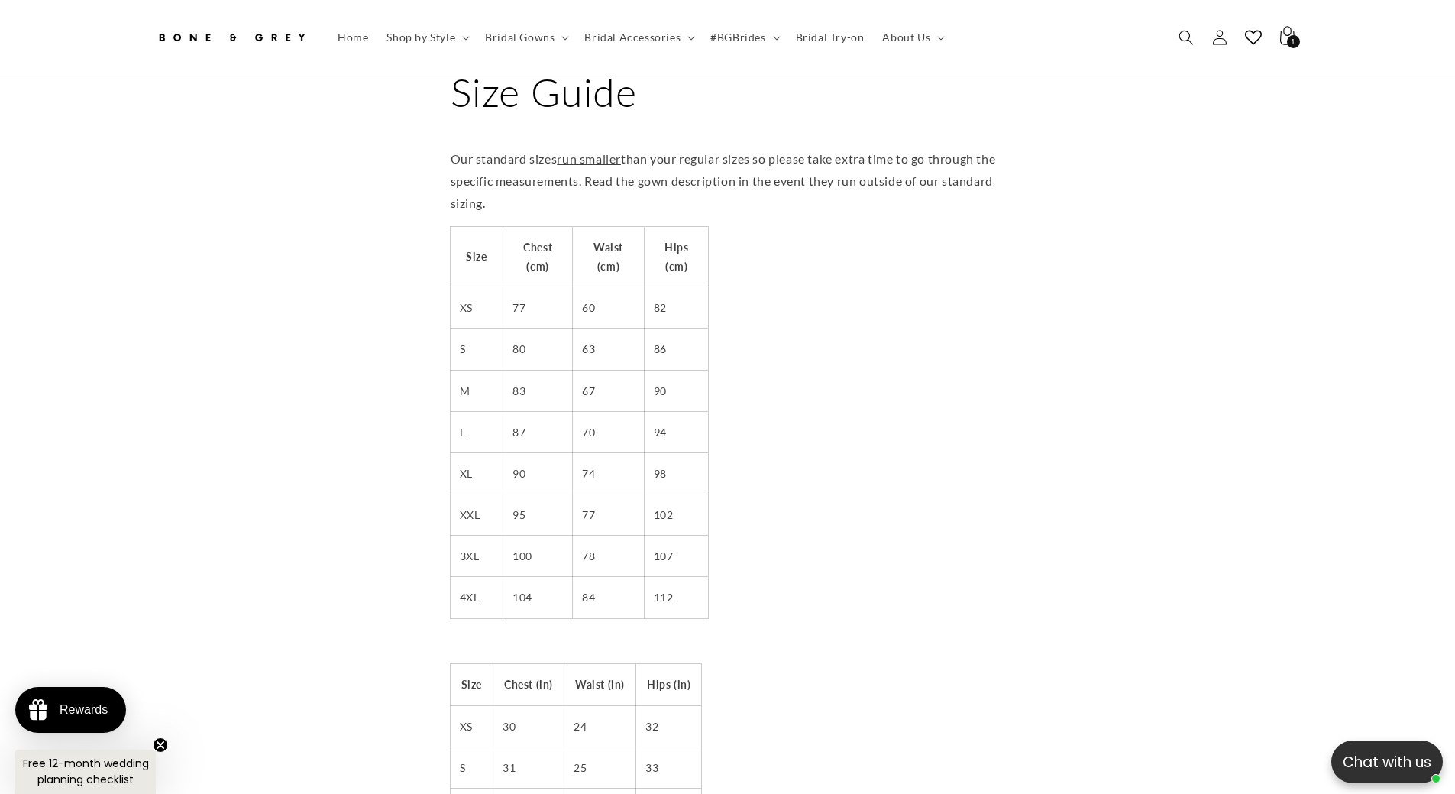
scroll to position [76, 0]
drag, startPoint x: 513, startPoint y: 458, endPoint x: 691, endPoint y: 458, distance: 178.0
click at [691, 458] on tr "XL 90 74 98" at bounding box center [580, 468] width 258 height 41
click at [691, 458] on td "98" at bounding box center [676, 468] width 64 height 41
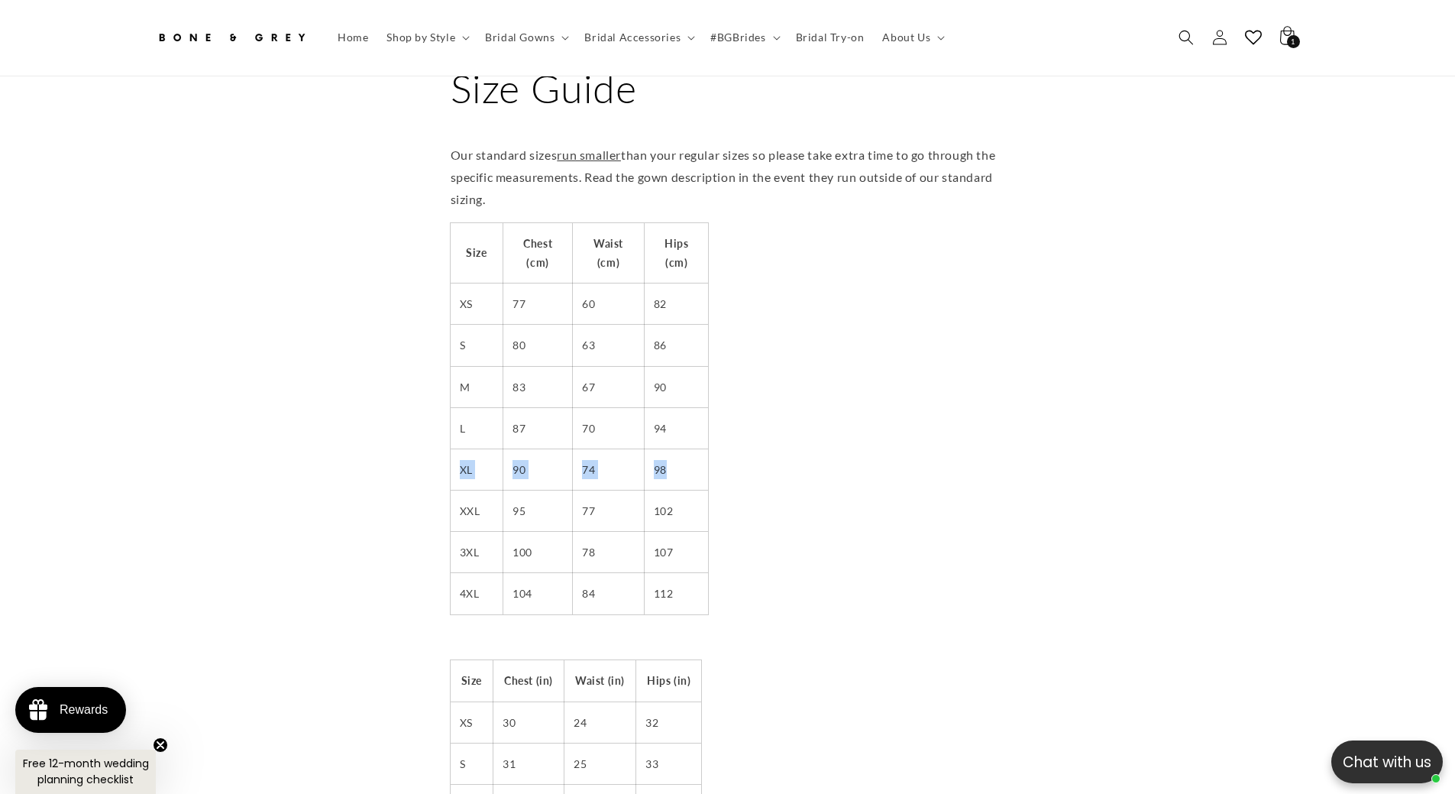
drag, startPoint x: 458, startPoint y: 453, endPoint x: 691, endPoint y: 459, distance: 233.8
click at [691, 459] on tr "XL 90 74 98" at bounding box center [580, 468] width 258 height 41
click at [691, 459] on td "98" at bounding box center [676, 468] width 64 height 41
drag, startPoint x: 463, startPoint y: 457, endPoint x: 687, endPoint y: 452, distance: 223.8
click at [687, 452] on tr "XL 90 74 98" at bounding box center [580, 468] width 258 height 41
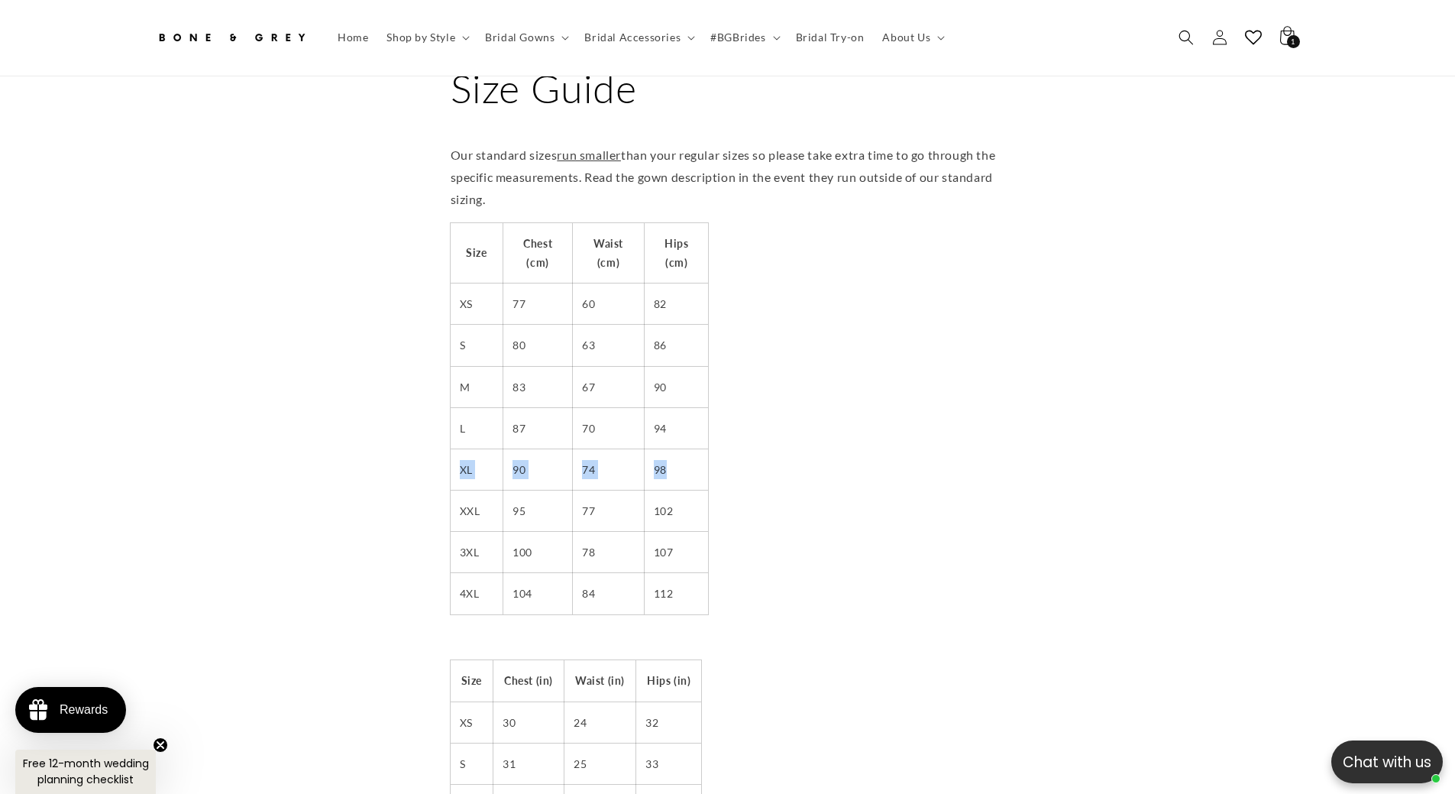
click at [539, 461] on td "90" at bounding box center [538, 468] width 70 height 41
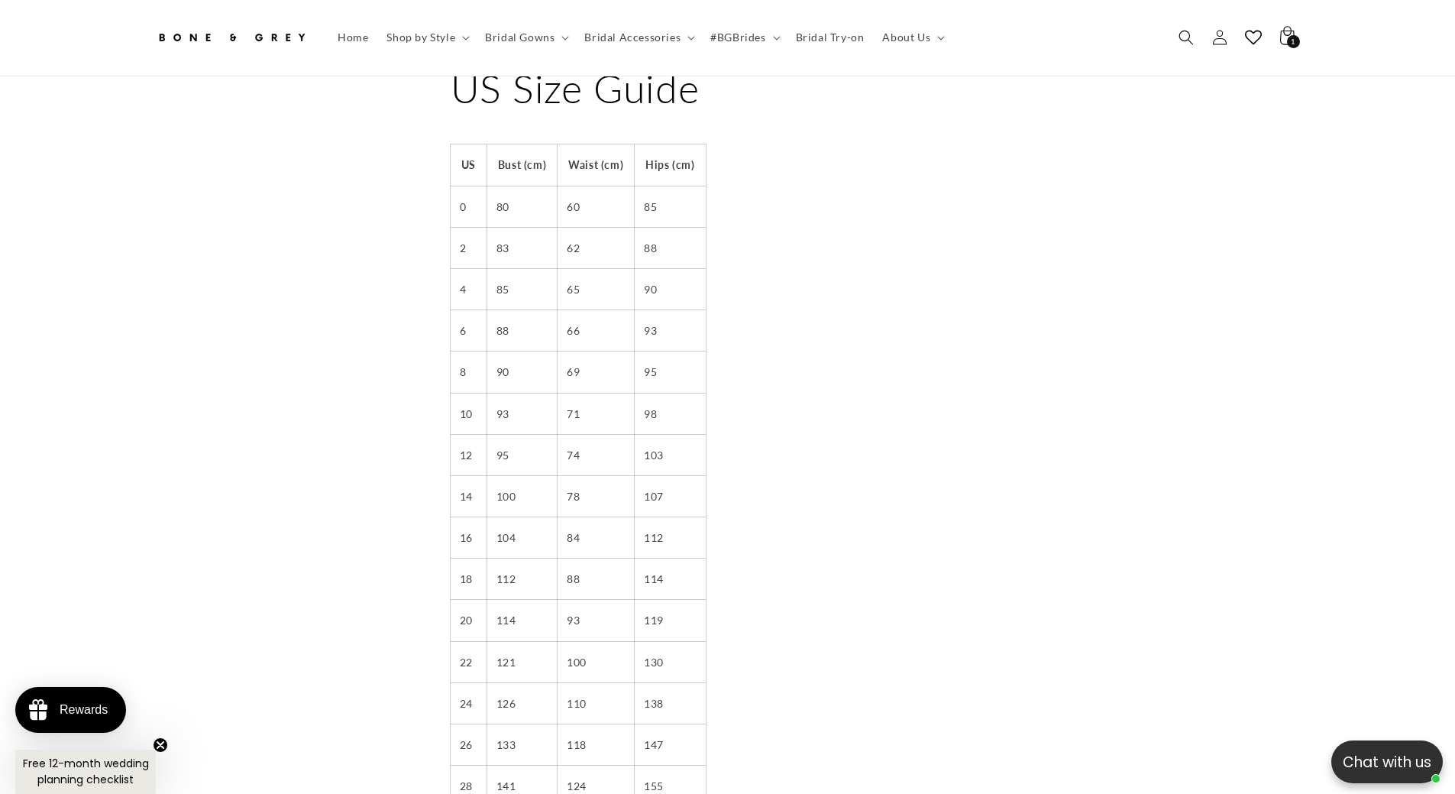
scroll to position [0, 420]
drag, startPoint x: 455, startPoint y: 358, endPoint x: 662, endPoint y: 359, distance: 207.0
click at [662, 359] on tr "8 90 69 95" at bounding box center [578, 371] width 255 height 41
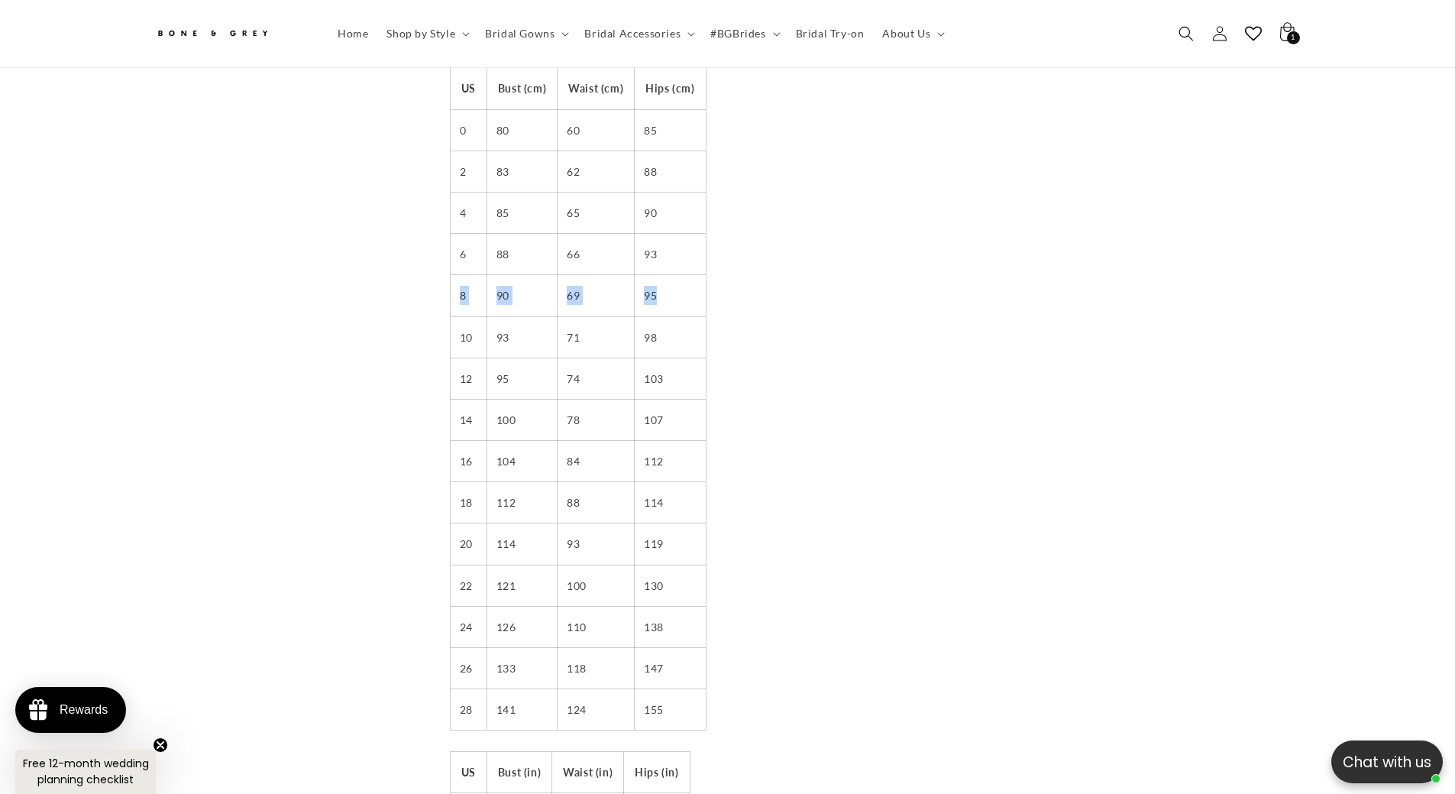
scroll to position [0, 840]
click at [509, 322] on td "93" at bounding box center [522, 336] width 70 height 41
drag, startPoint x: 493, startPoint y: 328, endPoint x: 673, endPoint y: 322, distance: 179.6
click at [673, 322] on tr "10 93 71 98" at bounding box center [578, 336] width 255 height 41
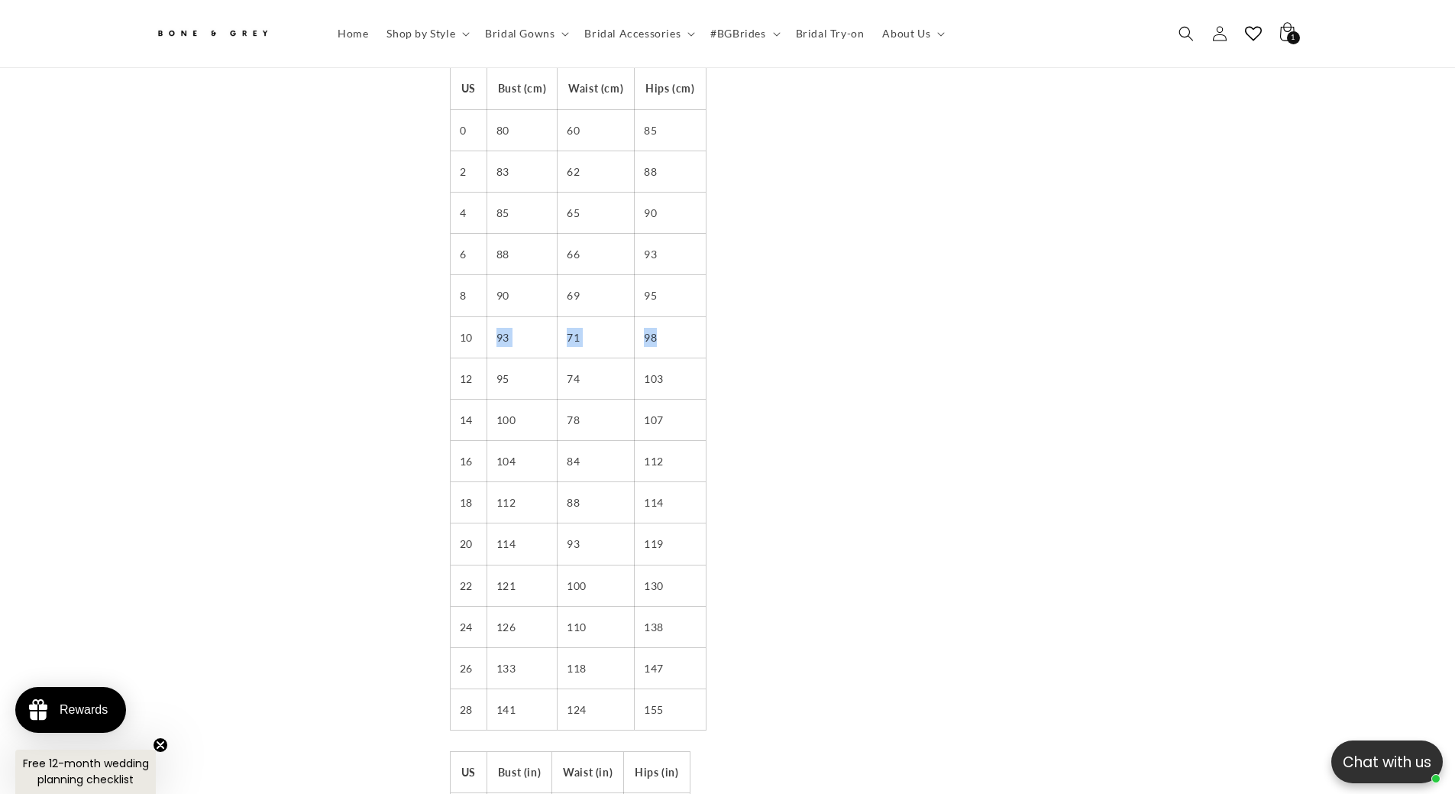
click at [673, 322] on td "98" at bounding box center [670, 336] width 71 height 41
drag, startPoint x: 489, startPoint y: 279, endPoint x: 662, endPoint y: 280, distance: 173.4
click at [662, 280] on tr "8 90 69 95" at bounding box center [578, 295] width 255 height 41
click at [662, 280] on td "95" at bounding box center [670, 295] width 71 height 41
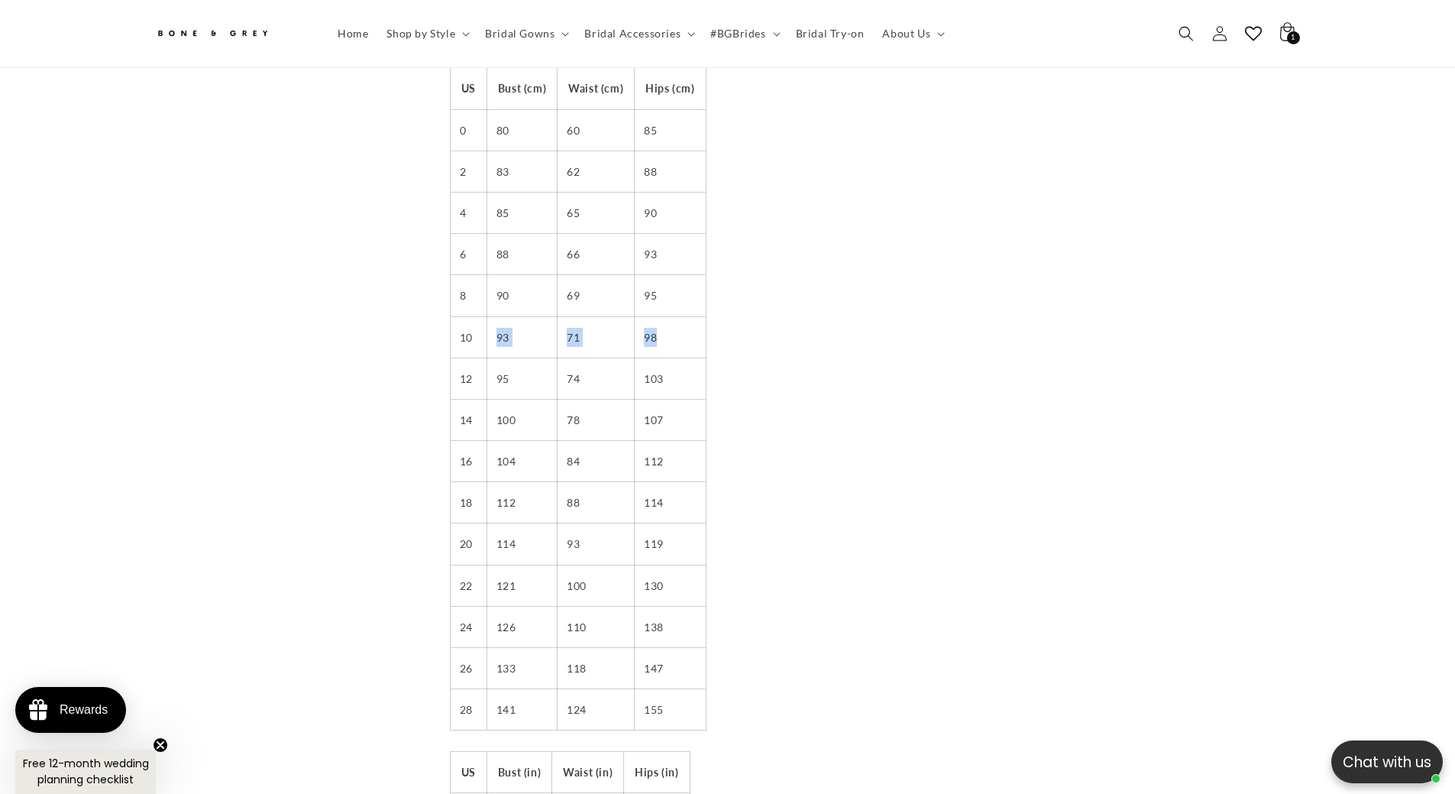
drag, startPoint x: 493, startPoint y: 324, endPoint x: 665, endPoint y: 328, distance: 171.9
click at [665, 328] on tr "10 93 71 98" at bounding box center [578, 336] width 255 height 41
click at [665, 328] on td "98" at bounding box center [670, 336] width 71 height 41
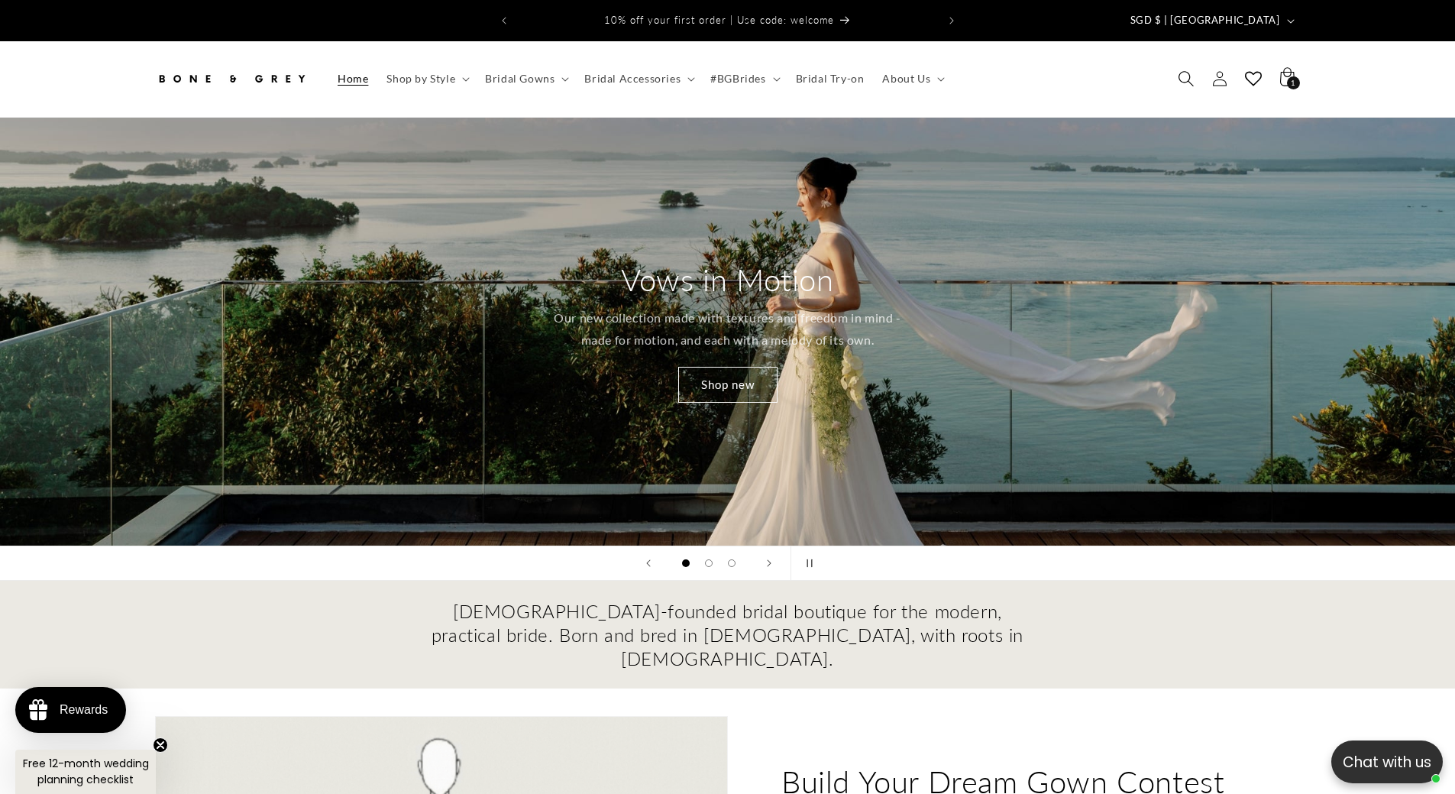
click at [1188, 72] on use "Search" at bounding box center [1186, 79] width 15 height 15
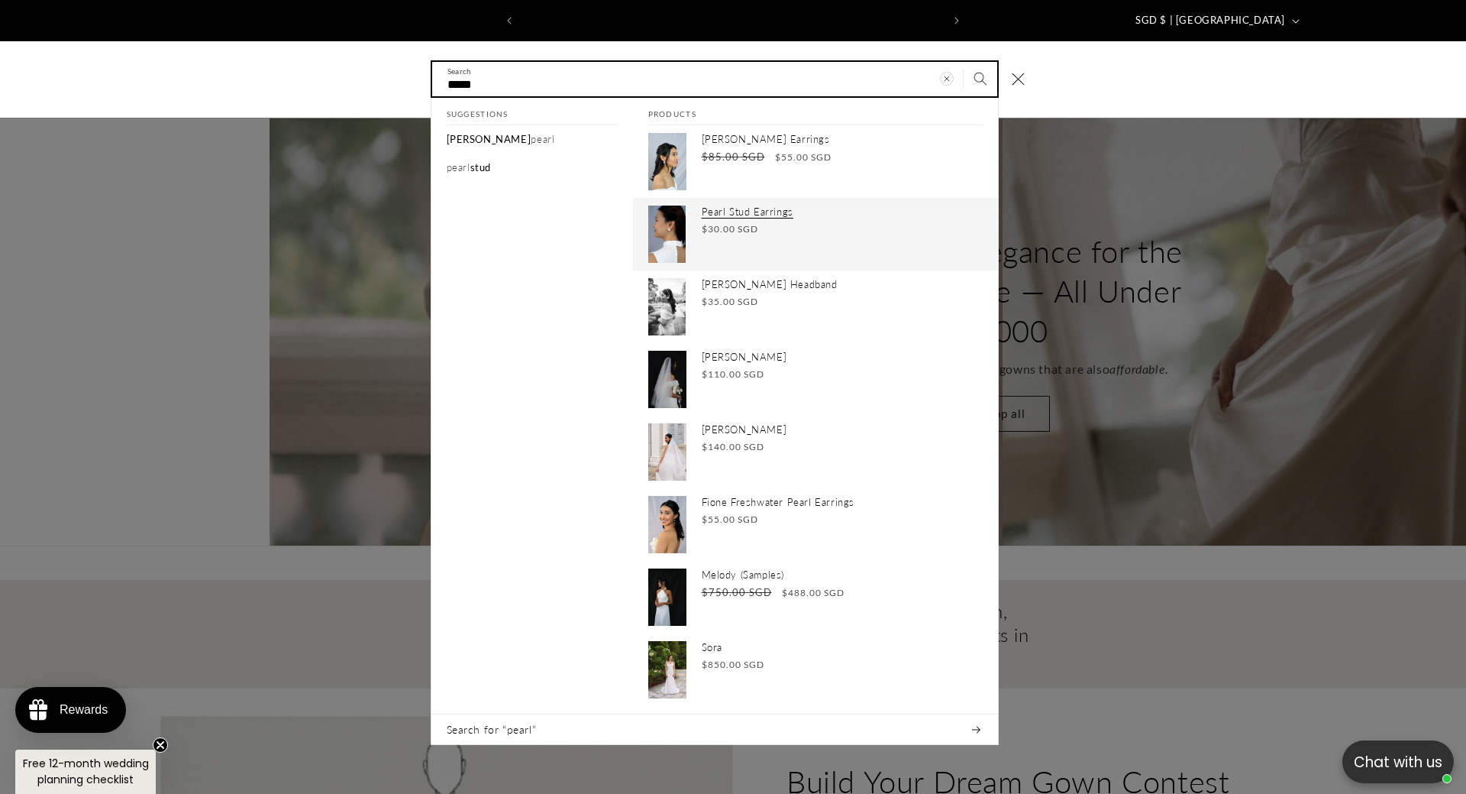
scroll to position [0, 420]
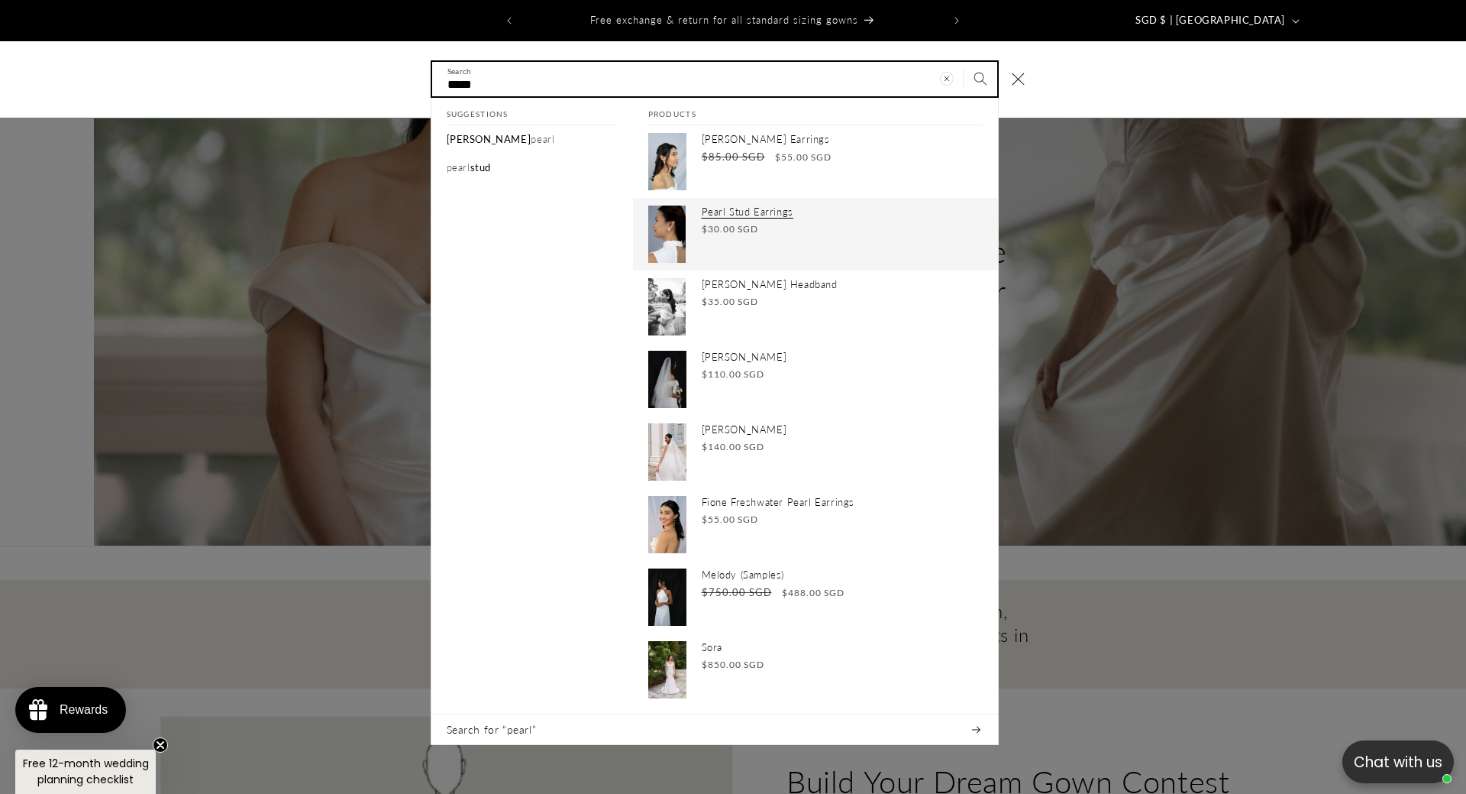
type input "*****"
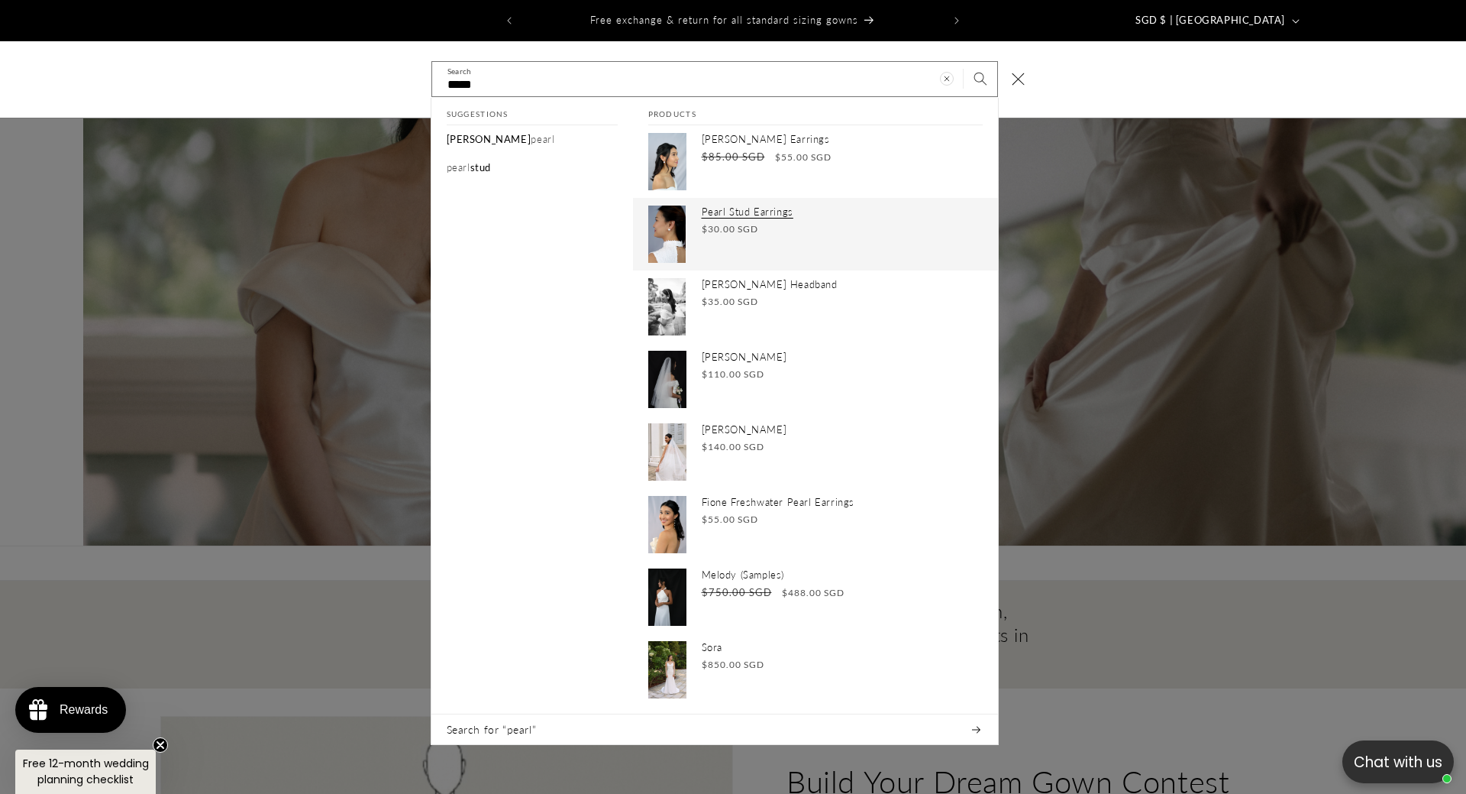
click at [759, 205] on p "Pearl Stud Earrings" at bounding box center [842, 211] width 281 height 13
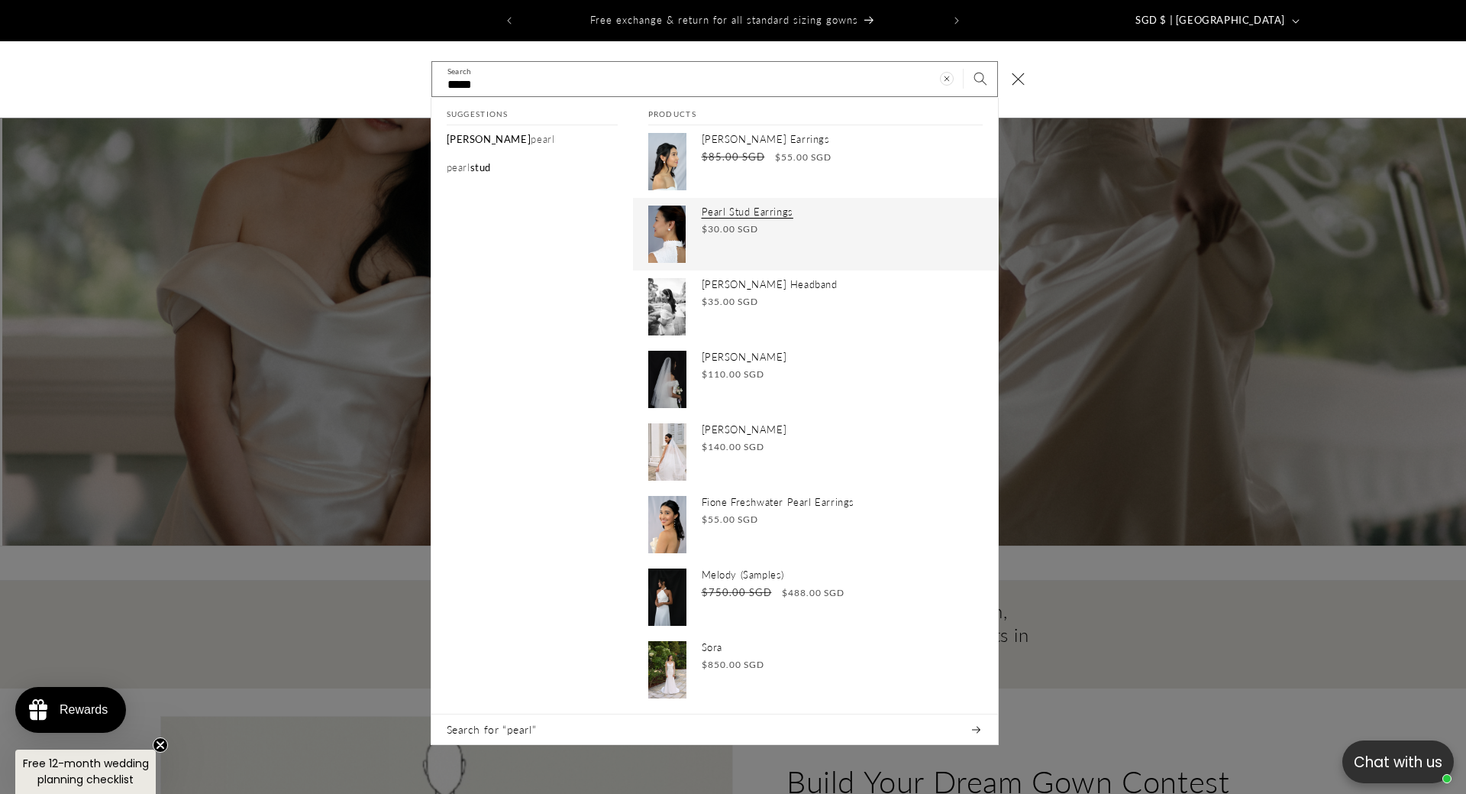
scroll to position [0, 1466]
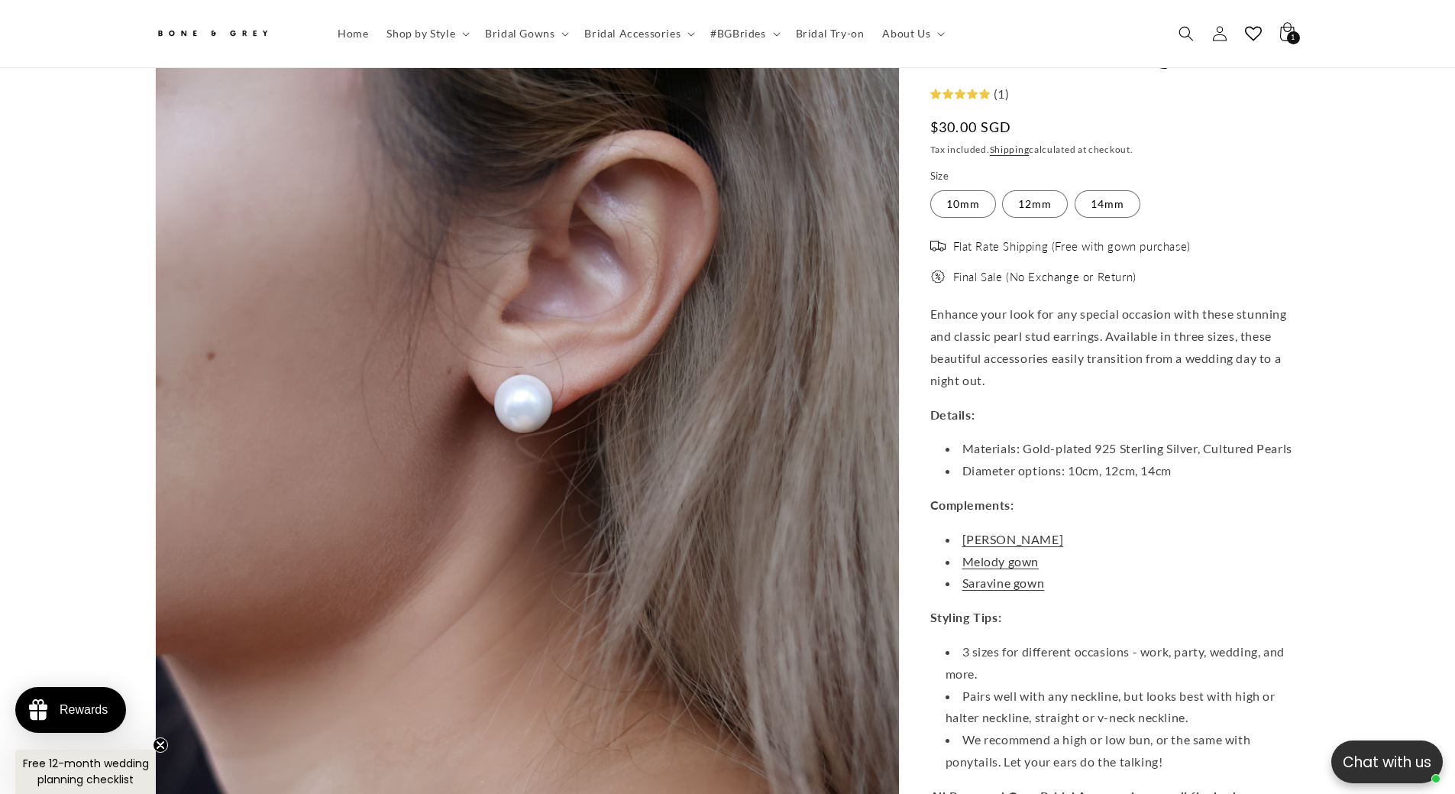
scroll to position [0, 420]
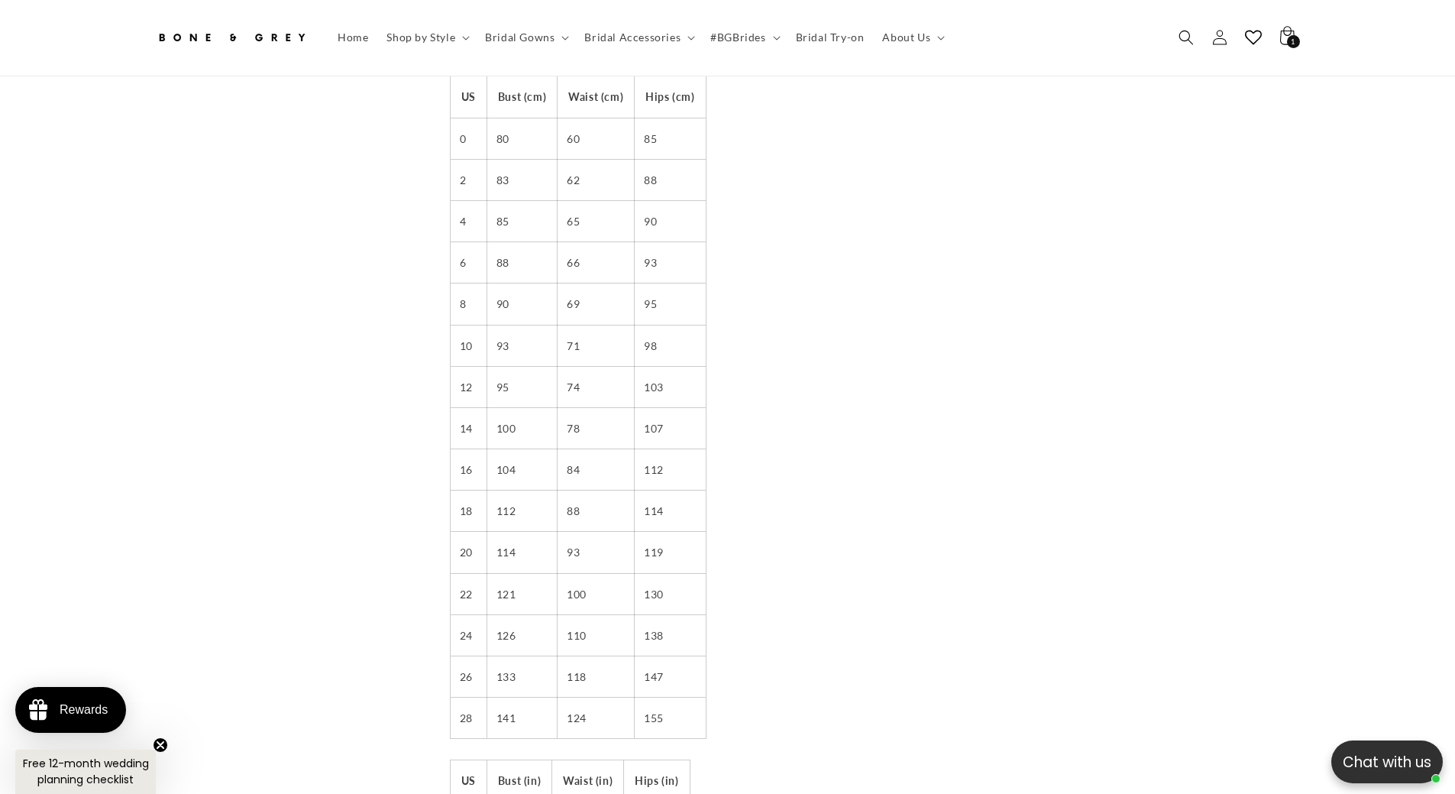
scroll to position [0, 420]
